Goal: Task Accomplishment & Management: Use online tool/utility

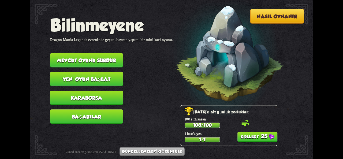
click at [245, 140] on button "25" at bounding box center [257, 136] width 40 height 10
click at [80, 60] on font "Mevcut oyunu sürdür" at bounding box center [86, 60] width 59 height 6
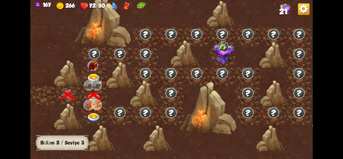
click at [94, 116] on img at bounding box center [94, 118] width 14 height 10
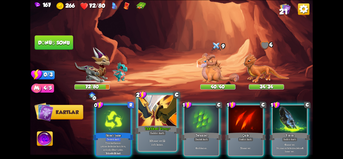
click at [155, 119] on div at bounding box center [157, 111] width 38 height 32
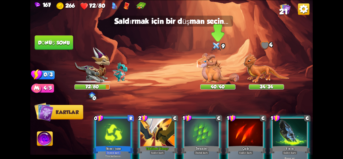
click at [214, 73] on img at bounding box center [218, 68] width 42 height 30
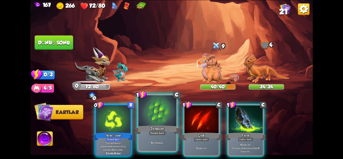
click at [152, 121] on div at bounding box center [157, 111] width 38 height 32
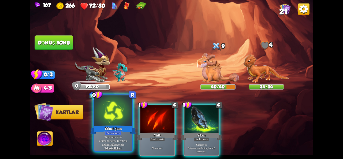
click at [117, 125] on div "İkinci Şans" at bounding box center [114, 130] width 46 height 10
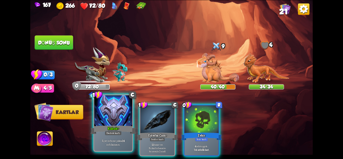
click at [113, 125] on div "Kabuk+" at bounding box center [114, 130] width 46 height 10
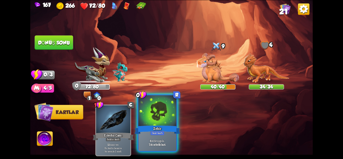
click at [157, 125] on div "Zehir" at bounding box center [158, 130] width 46 height 10
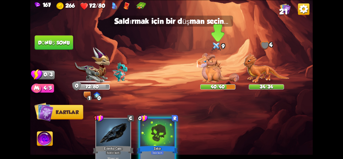
click at [210, 64] on img at bounding box center [218, 68] width 42 height 30
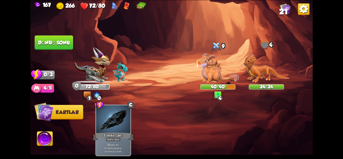
click at [45, 40] on font "Dönüş sonu" at bounding box center [54, 43] width 32 height 6
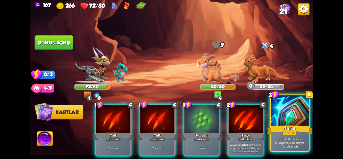
click at [276, 121] on div at bounding box center [290, 111] width 38 height 32
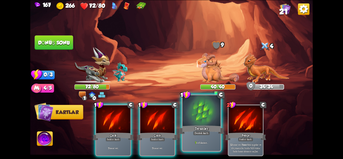
click at [192, 128] on div "Teraziler" at bounding box center [202, 130] width 46 height 10
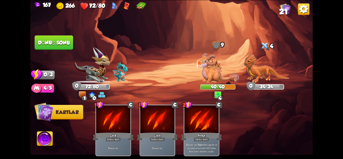
click at [55, 42] on font "Dönüş sonu" at bounding box center [54, 43] width 33 height 6
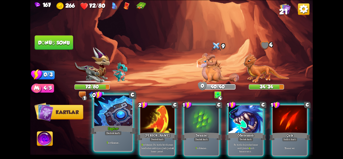
click at [112, 111] on div at bounding box center [113, 111] width 38 height 32
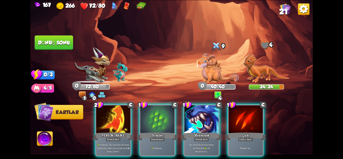
click at [97, 76] on img at bounding box center [91, 65] width 35 height 36
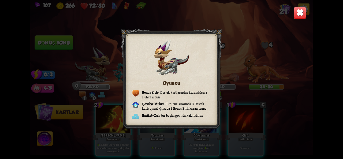
click at [301, 9] on img at bounding box center [300, 13] width 12 height 12
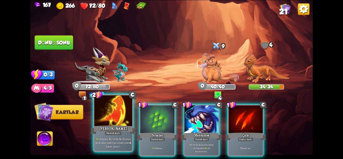
click at [112, 127] on font "[PERSON_NAME]" at bounding box center [113, 128] width 28 height 5
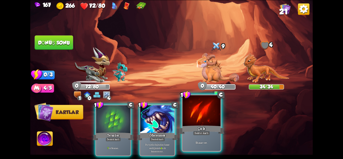
click at [196, 127] on div "Çizik" at bounding box center [202, 130] width 46 height 10
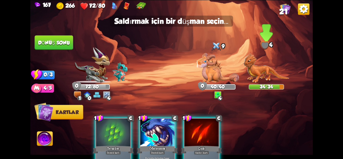
click at [256, 69] on img at bounding box center [266, 68] width 46 height 30
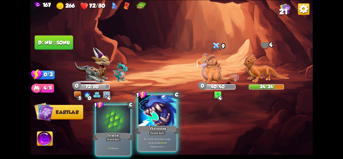
click at [151, 125] on div "Öfkelenmek" at bounding box center [158, 130] width 46 height 10
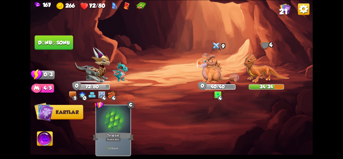
click at [45, 42] on font "Dönüş sonu" at bounding box center [54, 43] width 32 height 6
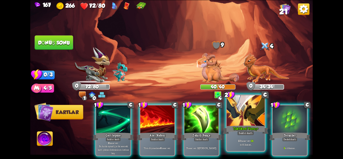
click at [236, 131] on div "Taktiksel Vuruş+" at bounding box center [246, 130] width 46 height 10
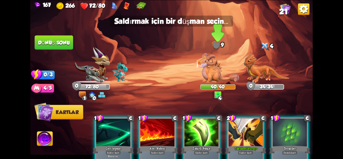
click at [218, 68] on img at bounding box center [218, 68] width 42 height 30
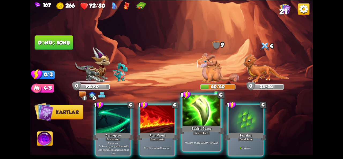
click at [193, 128] on font "Zehirli Pençe" at bounding box center [202, 128] width 20 height 5
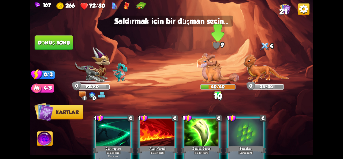
click at [217, 58] on img at bounding box center [218, 68] width 42 height 30
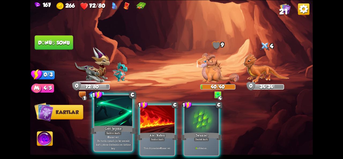
click at [115, 114] on div at bounding box center [113, 111] width 38 height 32
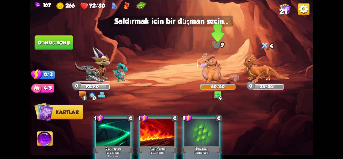
click at [219, 69] on img at bounding box center [218, 68] width 42 height 30
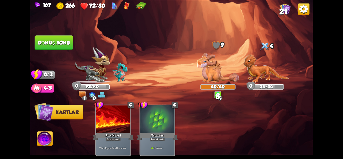
click at [56, 49] on button "Dönüş sonu" at bounding box center [54, 42] width 39 height 14
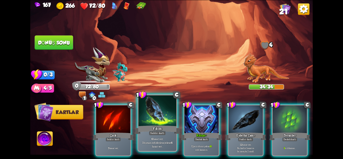
click at [148, 126] on div "Yıkım" at bounding box center [158, 130] width 46 height 10
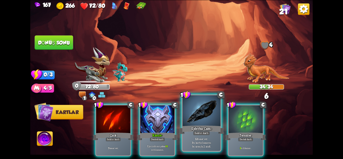
click at [211, 117] on div at bounding box center [201, 111] width 38 height 32
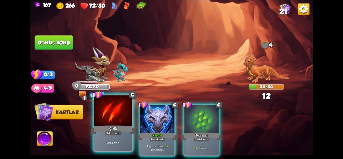
click at [112, 129] on font "Çizik" at bounding box center [113, 128] width 8 height 5
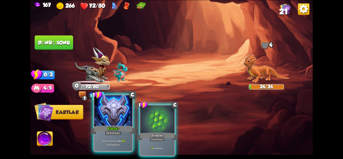
click at [117, 118] on div at bounding box center [113, 111] width 38 height 32
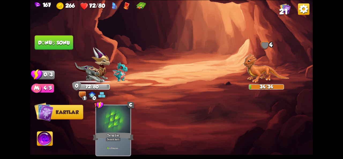
click at [58, 43] on font "Dönüş sonu" at bounding box center [54, 43] width 32 height 6
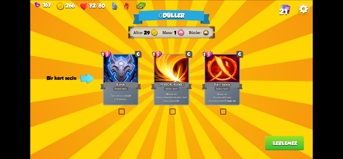
click at [165, 100] on font "Sadece elinizdeki tek saldırı kartı buysa oynanabilir." at bounding box center [171, 98] width 31 height 7
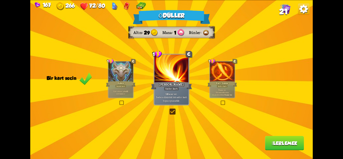
click at [288, 148] on button "İlerlemek" at bounding box center [284, 143] width 39 height 14
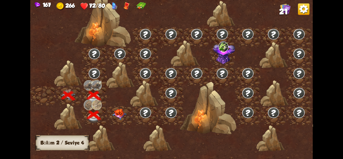
click at [122, 119] on img at bounding box center [119, 114] width 14 height 11
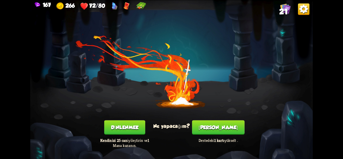
drag, startPoint x: 132, startPoint y: 128, endPoint x: 157, endPoint y: 151, distance: 33.4
click at [157, 151] on div "Kendinizi dinlenmiş hissediyorsunuz! Ne yapacağım? Dinlenmek Kendinizi 25 can i…" at bounding box center [171, 79] width 282 height 159
click at [210, 127] on button "[PERSON_NAME]" at bounding box center [218, 127] width 53 height 14
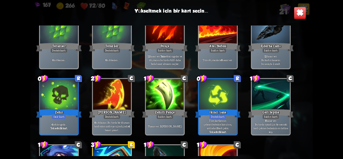
scroll to position [107, 0]
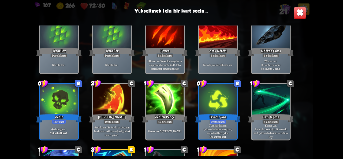
click at [219, 106] on div at bounding box center [218, 100] width 38 height 32
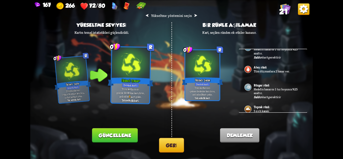
scroll to position [65, 0]
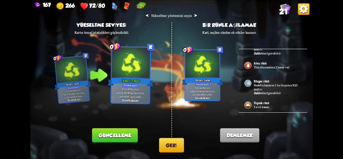
click at [260, 107] on div "Toprak rünü 5 zırh kazan." at bounding box center [273, 105] width 68 height 18
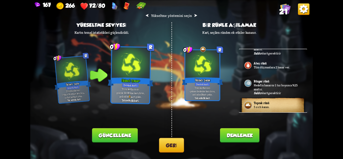
click at [170, 155] on div "⮜ Yükseltme yöntemini seçin ⮞ Yükseltme seviyesi Kartın temel istatistikleri gü…" at bounding box center [171, 79] width 282 height 159
click at [165, 148] on button "Geri" at bounding box center [171, 145] width 25 height 14
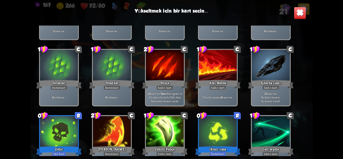
scroll to position [107, 0]
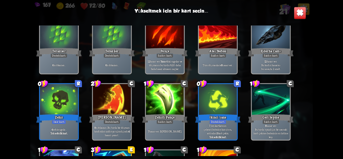
click at [54, 112] on div at bounding box center [59, 100] width 38 height 32
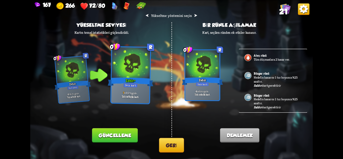
drag, startPoint x: 304, startPoint y: 75, endPoint x: 310, endPoint y: 87, distance: 13.2
click at [310, 87] on div "⮜ Yükseltme yöntemini seçin ⮞ Yükseltme seviyesi Kartın temel istatistikleri gü…" at bounding box center [171, 79] width 282 height 159
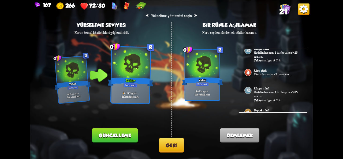
scroll to position [65, 0]
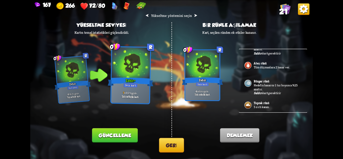
click at [274, 101] on div "Toprak rünü 5 zırh kazan." at bounding box center [273, 105] width 68 height 18
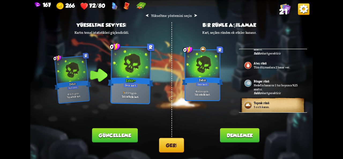
click at [235, 138] on font "Demlemek" at bounding box center [240, 135] width 26 height 6
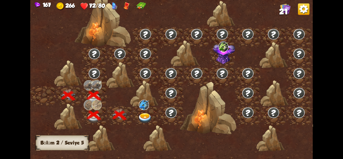
click at [148, 116] on img at bounding box center [145, 118] width 14 height 10
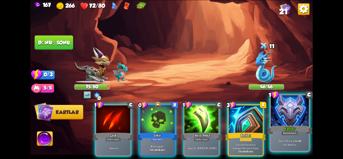
click at [278, 131] on div "Kabuk+" at bounding box center [290, 130] width 46 height 10
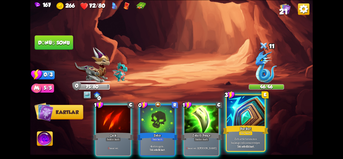
click at [254, 134] on div "Barikat" at bounding box center [246, 130] width 46 height 10
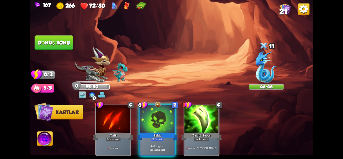
click at [55, 49] on button "Dönüş sonu" at bounding box center [54, 42] width 39 height 14
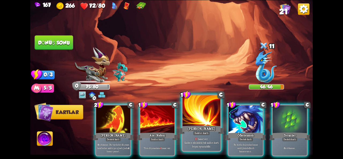
click at [216, 125] on div "[PERSON_NAME]" at bounding box center [202, 130] width 46 height 10
click at [208, 124] on div at bounding box center [201, 111] width 38 height 32
click at [202, 124] on div at bounding box center [201, 111] width 38 height 32
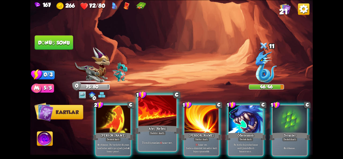
click at [161, 137] on div "Tüm düşmanlara 4 hasar ver ." at bounding box center [157, 142] width 38 height 17
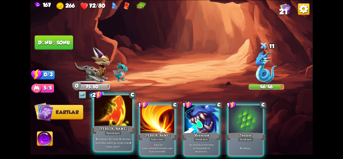
click at [118, 137] on font "Bu turda bir düşman tarafından saldırıya uğradığında" at bounding box center [112, 141] width 35 height 8
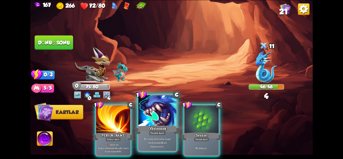
click at [147, 141] on p "Bu turda doğrudan hasar verdiğinizde 3 zırh kazanırsınız ." at bounding box center [157, 142] width 36 height 11
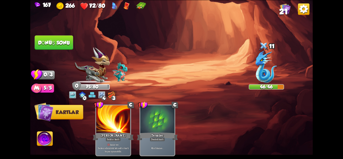
click at [51, 50] on img at bounding box center [171, 79] width 282 height 159
click at [51, 45] on button "Dönüş sonu" at bounding box center [54, 42] width 39 height 14
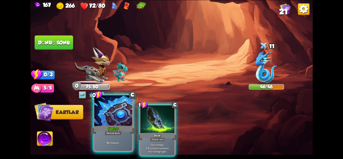
click at [121, 118] on div at bounding box center [113, 111] width 38 height 32
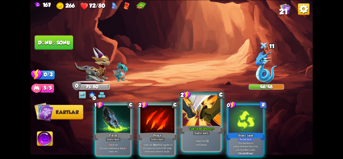
click at [203, 123] on div at bounding box center [201, 111] width 38 height 32
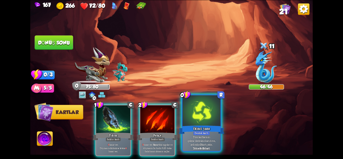
click at [203, 124] on div at bounding box center [201, 111] width 38 height 32
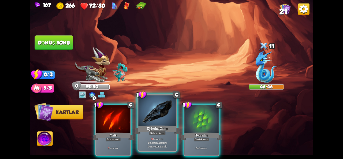
click at [168, 123] on div at bounding box center [157, 111] width 38 height 32
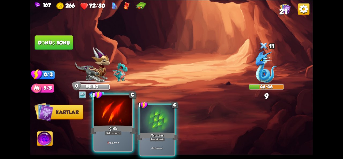
click at [121, 124] on div at bounding box center [113, 111] width 38 height 32
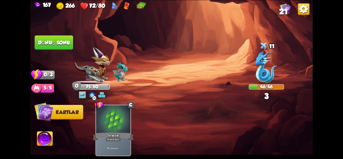
click at [54, 39] on button "Dönüş sonu" at bounding box center [54, 42] width 39 height 14
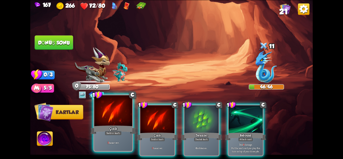
click at [123, 114] on div at bounding box center [113, 111] width 38 height 32
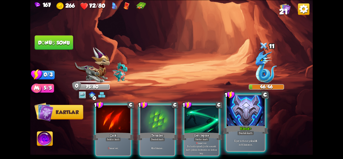
click at [243, 124] on div at bounding box center [246, 111] width 38 height 32
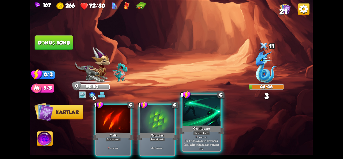
click at [186, 128] on div "Geri tepme" at bounding box center [202, 130] width 46 height 10
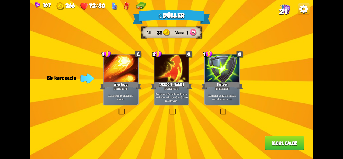
click at [223, 90] on font "Saldırı kartı" at bounding box center [222, 88] width 13 height 3
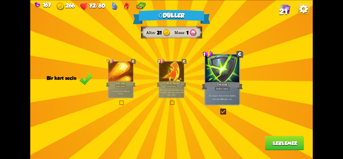
click at [283, 148] on button "İlerlemek" at bounding box center [284, 143] width 39 height 14
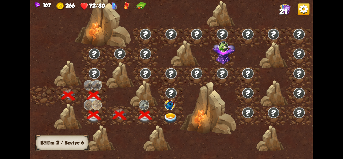
click at [172, 111] on div at bounding box center [171, 116] width 26 height 20
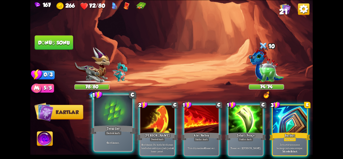
click at [120, 124] on div at bounding box center [113, 111] width 38 height 32
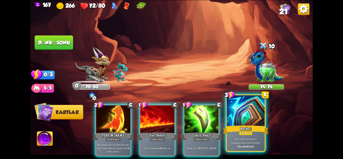
click at [259, 123] on div at bounding box center [246, 111] width 38 height 32
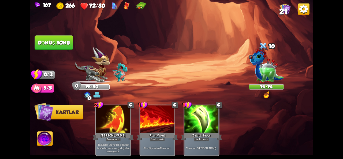
click at [54, 37] on button "Dönüş sonu" at bounding box center [54, 42] width 39 height 14
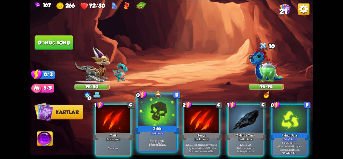
click at [163, 121] on div at bounding box center [157, 111] width 38 height 32
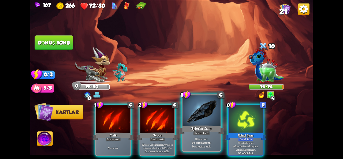
click at [204, 127] on font "Ejderha Camı" at bounding box center [201, 128] width 20 height 5
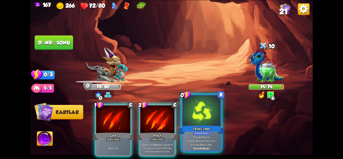
click at [211, 129] on div "İkinci Şans" at bounding box center [202, 130] width 46 height 10
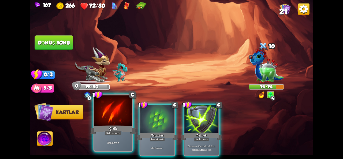
click at [115, 131] on font "Saldırı kartı" at bounding box center [113, 133] width 14 height 4
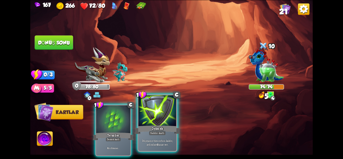
click at [147, 135] on div "Düşmanın tüm zırhını kaldır, ardından 4 hasar ver." at bounding box center [157, 142] width 38 height 17
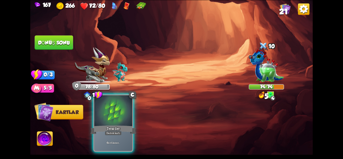
click at [119, 133] on font "Destek kartı" at bounding box center [113, 133] width 14 height 4
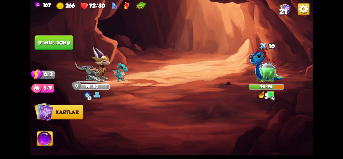
click at [49, 44] on font "Dönüş sonu" at bounding box center [54, 43] width 32 height 6
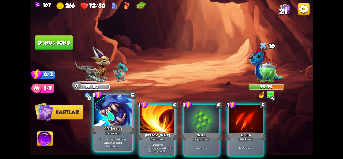
click at [120, 126] on font "Öfkelenmek" at bounding box center [113, 128] width 18 height 5
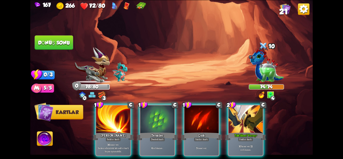
click at [237, 115] on div at bounding box center [246, 119] width 34 height 29
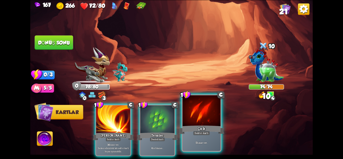
click at [219, 129] on div "Çizik" at bounding box center [202, 130] width 46 height 10
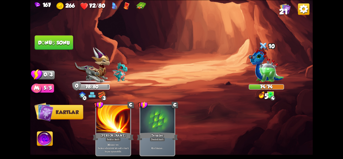
click at [46, 44] on font "Dönüş sonu" at bounding box center [54, 43] width 32 height 6
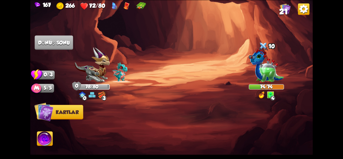
click at [44, 144] on img at bounding box center [45, 139] width 16 height 16
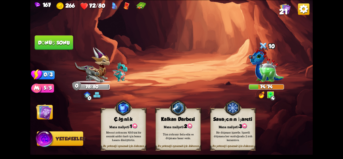
click at [122, 145] on font "Bu yeteneği oynamak için dokunun" at bounding box center [123, 146] width 41 height 4
click at [109, 139] on div "Mevcut zırhınızın %50'sini bir sonraki saldırı kartı için bonus hasara dönüştür…" at bounding box center [123, 135] width 41 height 11
click at [108, 138] on div "Mevcut zırhınızın %50'sini bir sonraki saldırı kartı için bonus hasara dönüştür…" at bounding box center [123, 135] width 41 height 11
click at [43, 110] on img at bounding box center [44, 112] width 16 height 16
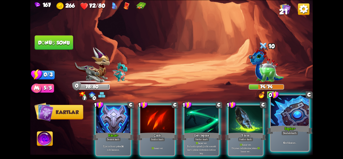
click at [288, 122] on div at bounding box center [290, 111] width 38 height 32
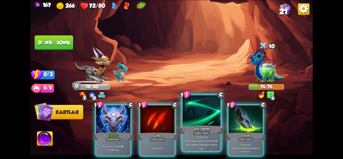
click at [197, 108] on div at bounding box center [201, 111] width 38 height 32
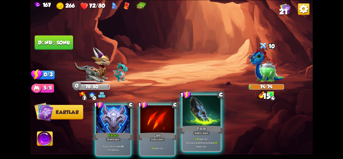
click at [195, 108] on div at bounding box center [201, 111] width 38 height 32
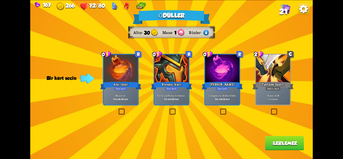
click at [232, 85] on div "[PERSON_NAME]" at bounding box center [222, 85] width 41 height 9
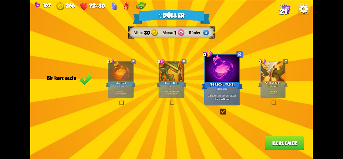
click at [274, 147] on button "İlerlemek" at bounding box center [284, 143] width 39 height 14
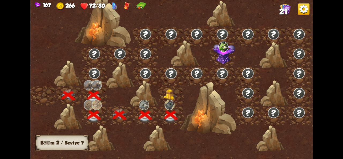
click at [172, 97] on img at bounding box center [170, 94] width 14 height 11
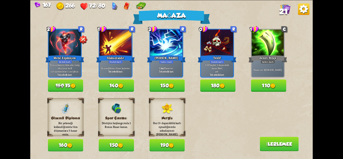
click at [64, 86] on button "150 75" at bounding box center [65, 85] width 35 height 12
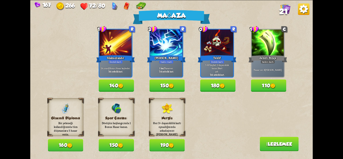
click at [161, 150] on button "190" at bounding box center [167, 145] width 35 height 12
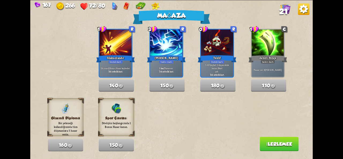
click at [266, 146] on font "İlerlemek" at bounding box center [279, 144] width 26 height 6
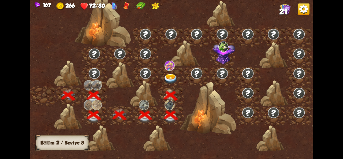
click at [166, 74] on img at bounding box center [170, 78] width 14 height 10
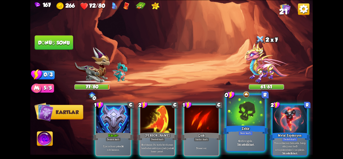
click at [245, 125] on div "Zehir" at bounding box center [246, 130] width 46 height 10
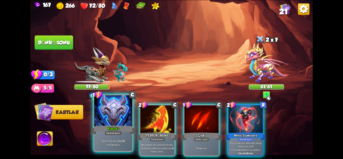
click at [98, 137] on div "Eğer zırhınız yoksa 14 zırh kazanın ." at bounding box center [113, 142] width 38 height 17
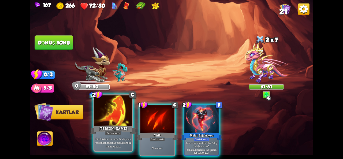
click at [121, 137] on font "Bu turda bir düşman tarafından saldırıya uğradığında" at bounding box center [112, 141] width 35 height 8
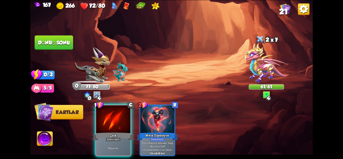
click at [121, 140] on div "5 hasar ver ." at bounding box center [113, 147] width 34 height 15
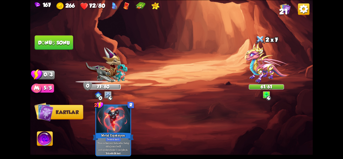
click at [64, 44] on font "Dönüş sonu" at bounding box center [54, 43] width 32 height 6
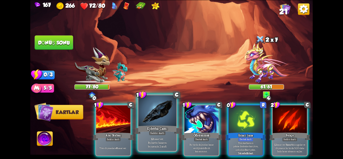
click at [160, 129] on font "Ejderha Camı" at bounding box center [157, 128] width 20 height 5
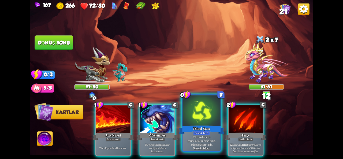
click at [191, 133] on div "İkinci Şans" at bounding box center [202, 130] width 46 height 10
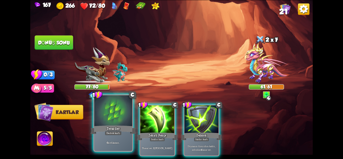
click at [114, 132] on font "Destek kartı" at bounding box center [113, 133] width 14 height 4
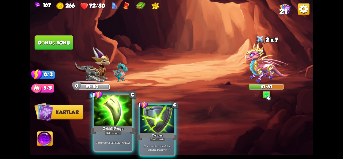
click at [117, 122] on div at bounding box center [113, 111] width 38 height 32
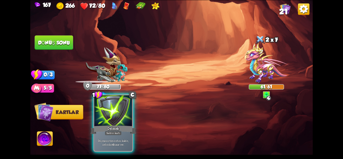
click at [117, 123] on div at bounding box center [113, 111] width 38 height 32
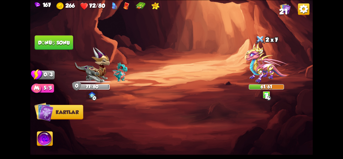
click at [47, 38] on button "Dönüş sonu" at bounding box center [54, 42] width 39 height 14
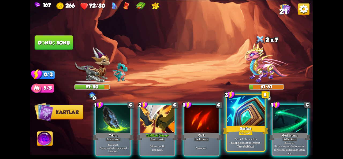
click at [244, 126] on div "Barikat" at bounding box center [246, 130] width 46 height 10
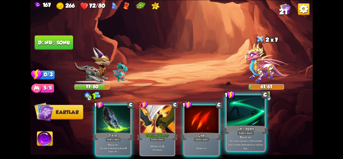
click at [254, 113] on div at bounding box center [246, 111] width 38 height 32
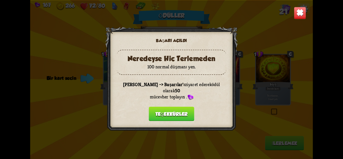
click at [167, 112] on font "Teşekkürler" at bounding box center [171, 114] width 32 height 6
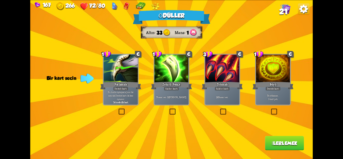
click at [229, 102] on div "20 hasar ver ." at bounding box center [222, 97] width 34 height 15
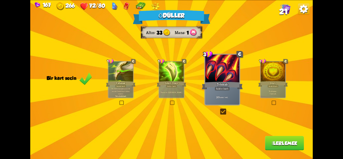
click at [278, 144] on font "İlerlemek" at bounding box center [285, 143] width 26 height 6
